Goal: Task Accomplishment & Management: Manage account settings

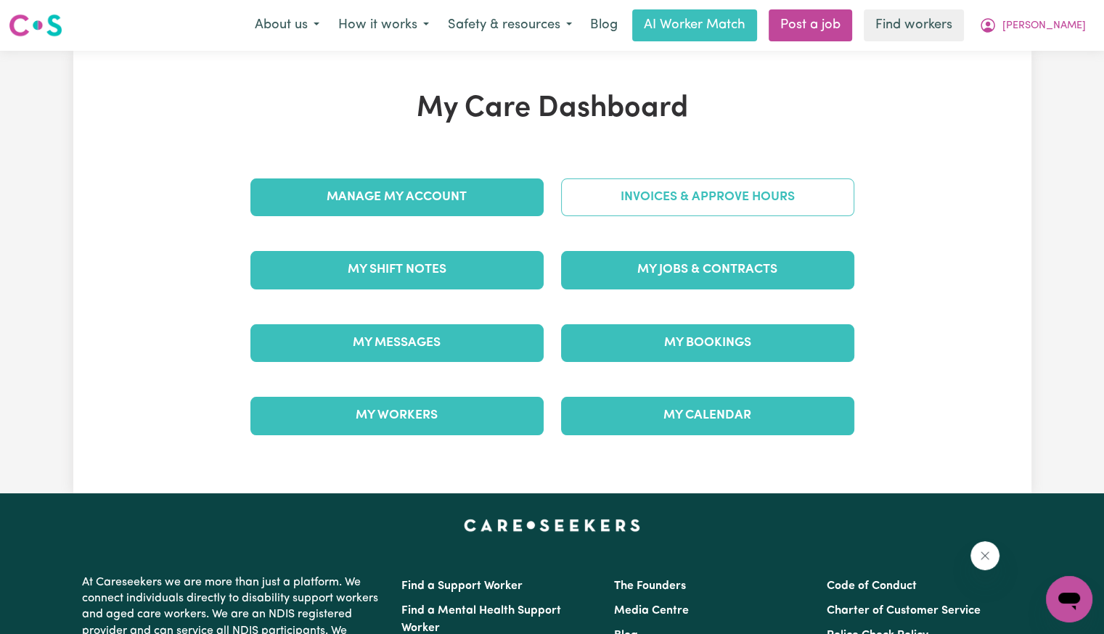
click at [664, 208] on link "Invoices & Approve Hours" at bounding box center [707, 197] width 293 height 38
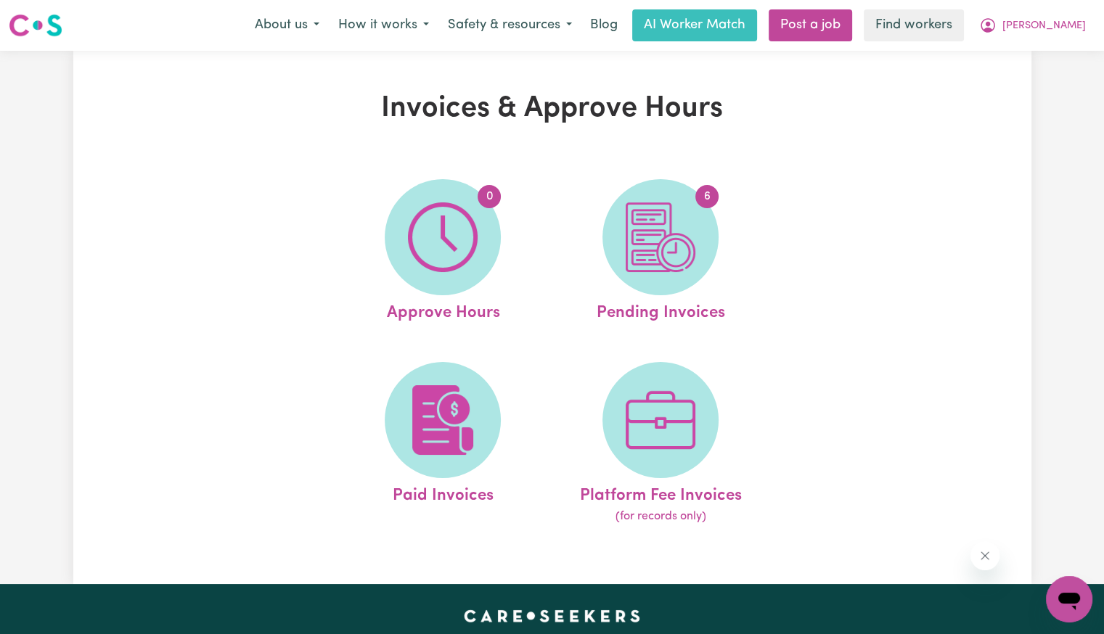
click at [663, 209] on img at bounding box center [660, 237] width 70 height 70
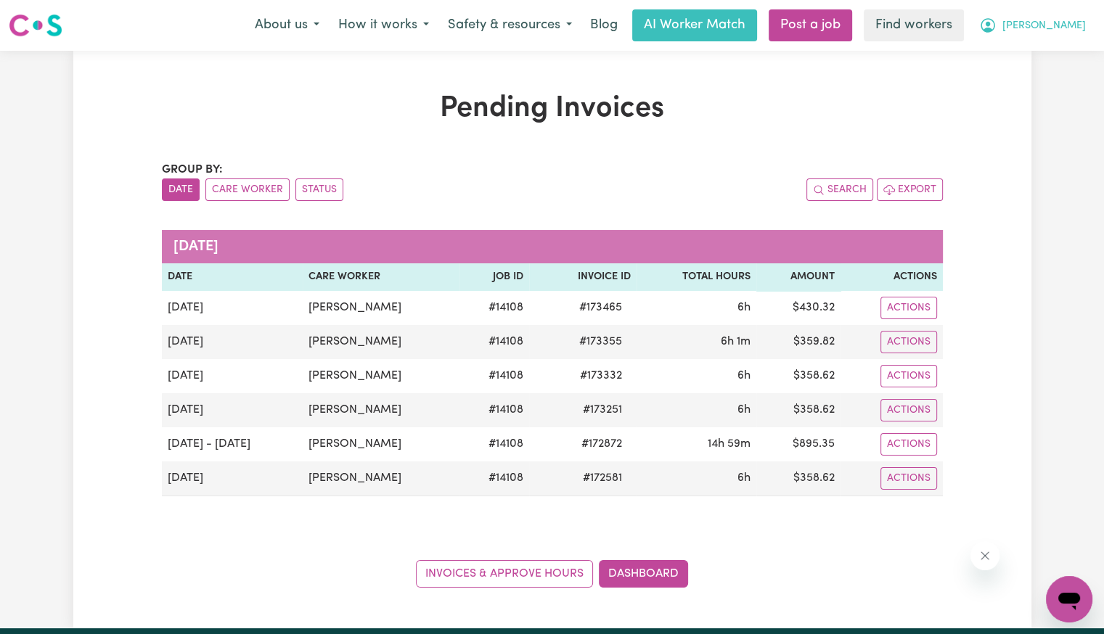
click at [1078, 30] on span "[PERSON_NAME]" at bounding box center [1043, 26] width 83 height 16
click at [1043, 83] on link "Logout" at bounding box center [1037, 84] width 115 height 28
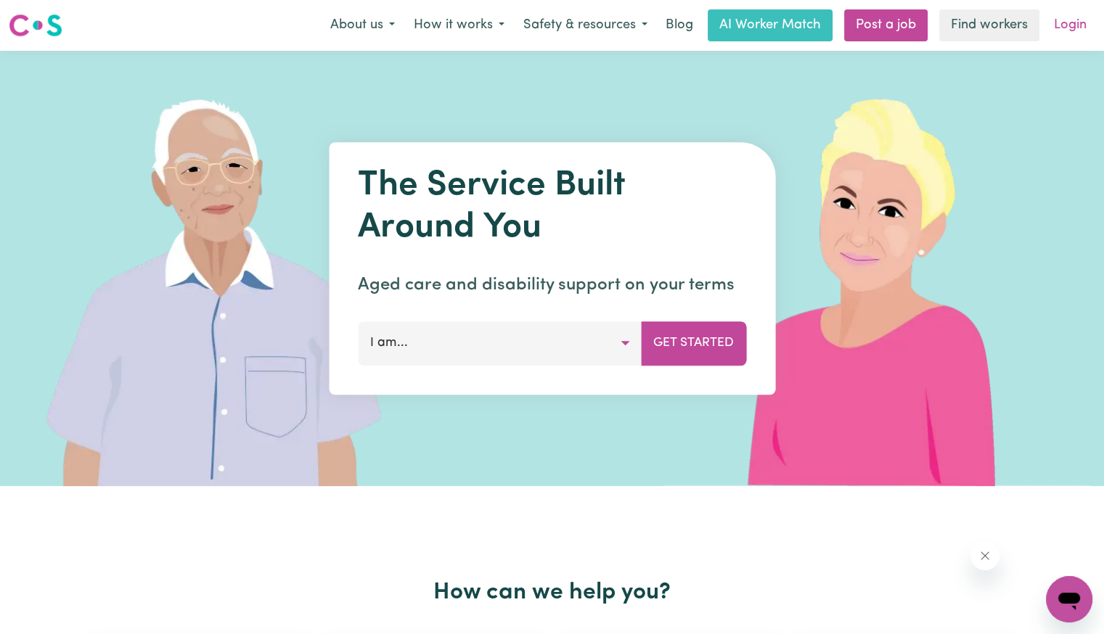
click at [1075, 35] on link "Login" at bounding box center [1070, 25] width 50 height 32
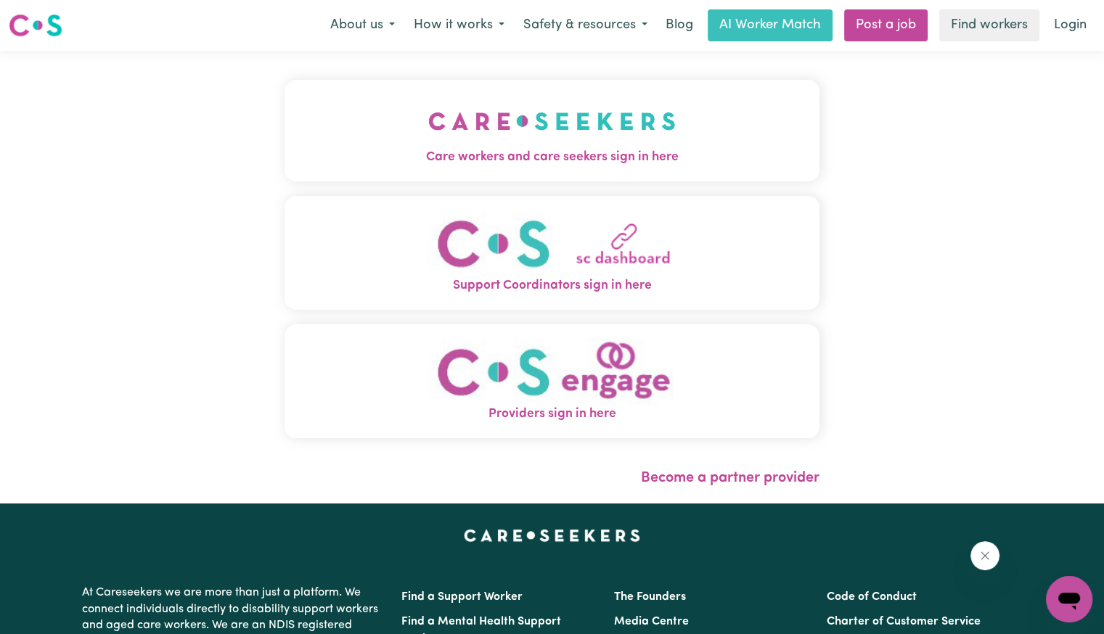
click at [564, 147] on button "Care workers and care seekers sign in here" at bounding box center [551, 131] width 535 height 102
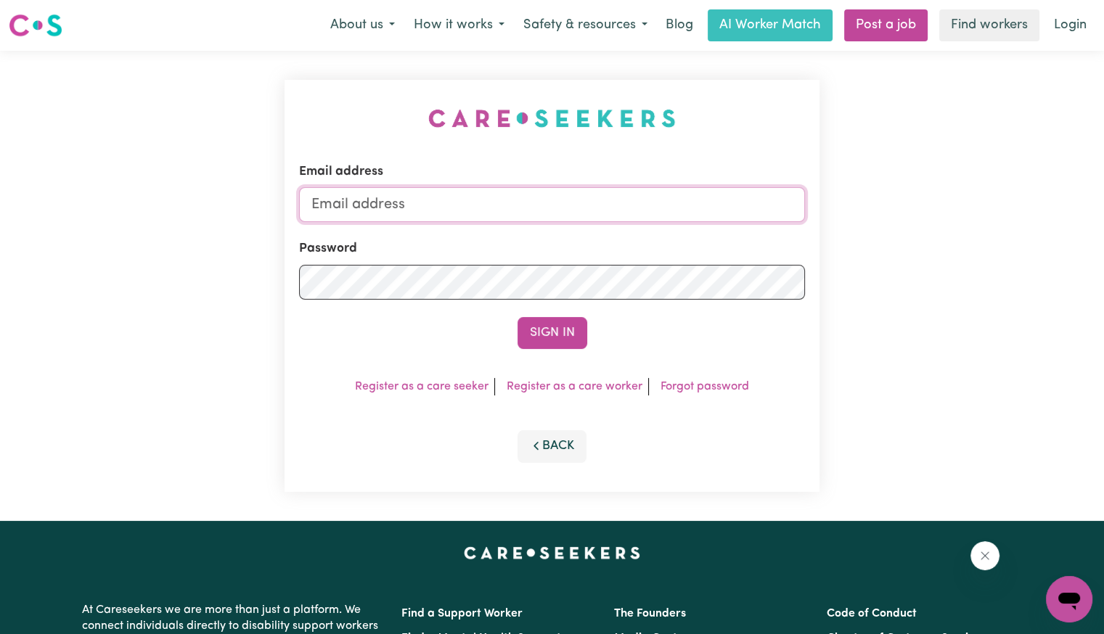
click at [453, 201] on input "Email address" at bounding box center [552, 204] width 506 height 35
type input "[EMAIL_ADDRESS][DOMAIN_NAME]"
click at [517, 317] on button "Sign In" at bounding box center [552, 333] width 70 height 32
